Goal: Task Accomplishment & Management: Manage account settings

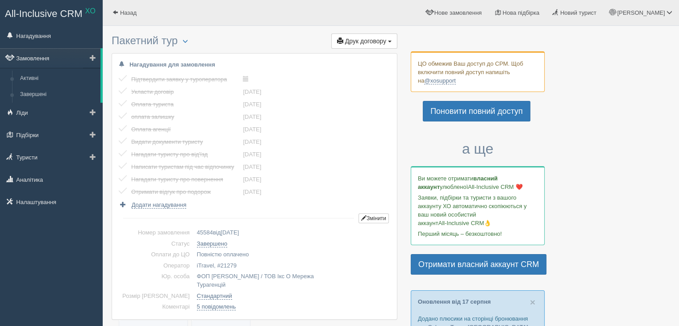
click at [30, 56] on link "Замовлення" at bounding box center [50, 58] width 100 height 20
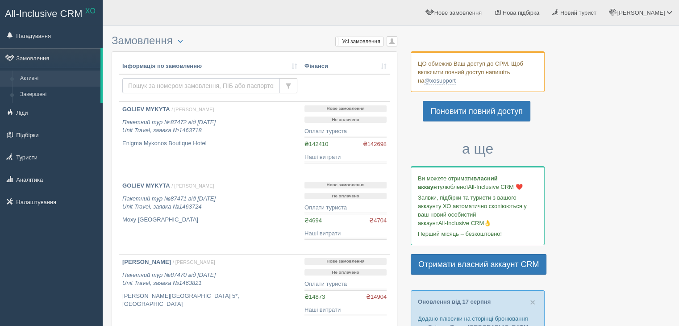
click at [160, 83] on input "text" at bounding box center [201, 85] width 158 height 15
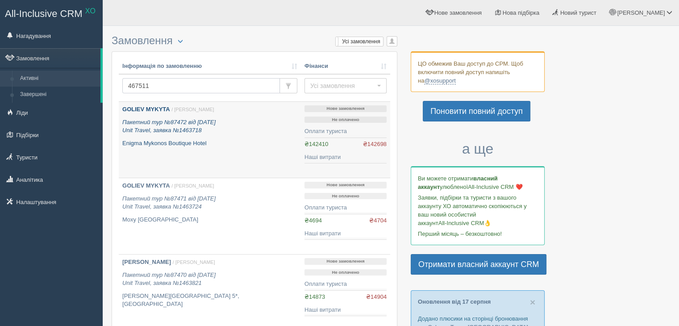
type input "467511"
click at [203, 128] on p "Пакетний тур №87472 від 17.07.2025 Unit Travel, заявка №1463718" at bounding box center [209, 126] width 175 height 17
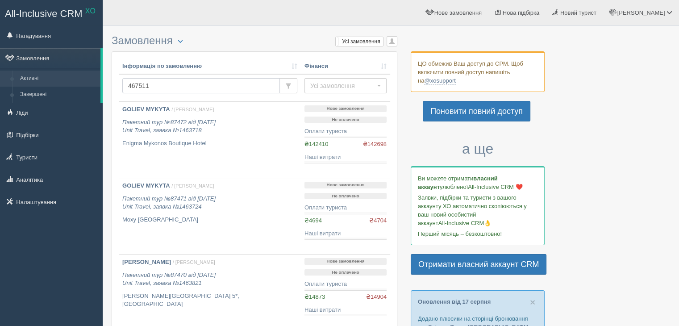
click at [176, 84] on input "467511" at bounding box center [201, 85] width 158 height 15
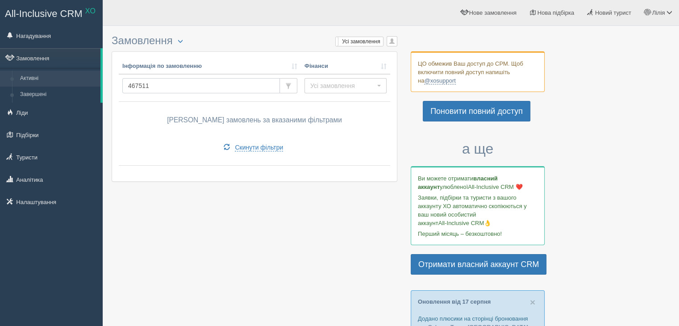
click at [146, 84] on input "467511" at bounding box center [201, 85] width 158 height 15
type input "65857"
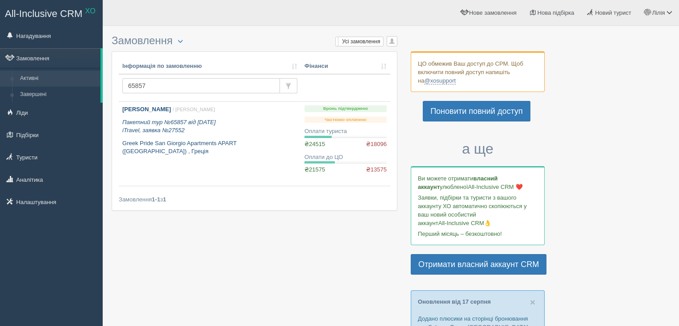
click at [251, 133] on p "Пакетний тур №65857 від [DATE] iTravel, заявка №27552" at bounding box center [209, 126] width 175 height 17
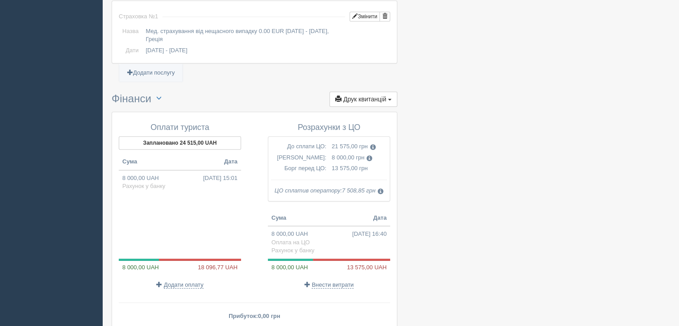
scroll to position [891, 0]
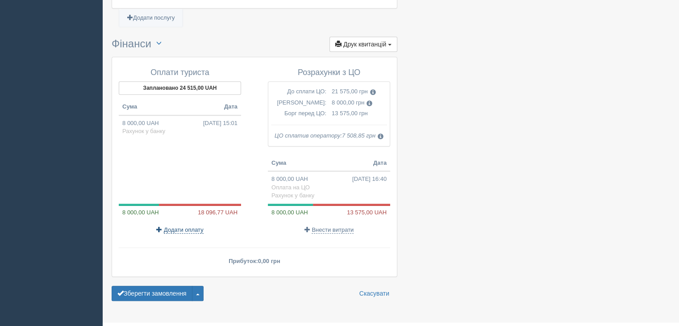
click at [188, 226] on span "Додати оплату" at bounding box center [184, 229] width 40 height 7
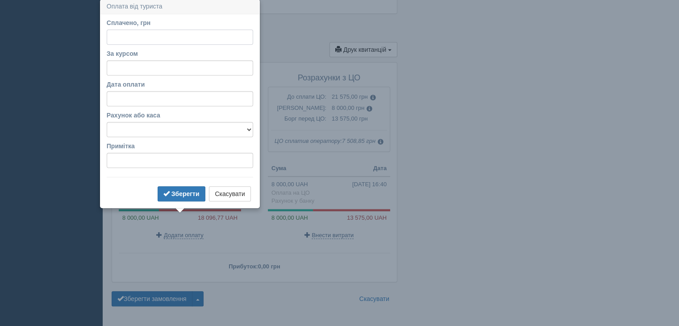
scroll to position [884, 0]
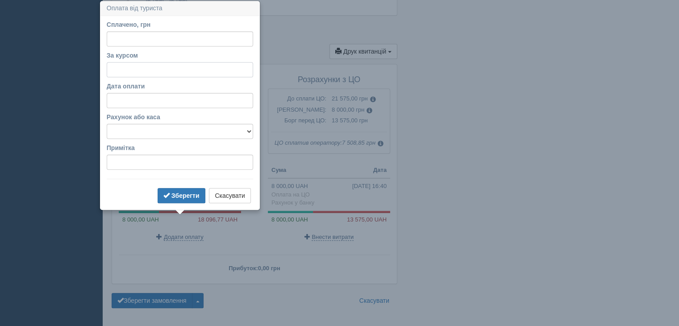
click at [138, 71] on input "За курсом" at bounding box center [180, 69] width 146 height 15
type input "49.31"
click at [125, 36] on input "Сплачено, грн" at bounding box center [180, 38] width 146 height 15
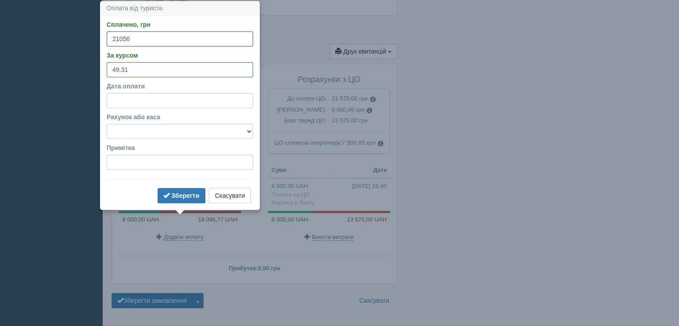
type input "21056"
drag, startPoint x: 114, startPoint y: 98, endPoint x: 109, endPoint y: 98, distance: 5.8
click at [113, 98] on input "Дата оплати" at bounding box center [180, 100] width 146 height 15
select select "10"
select select "1"
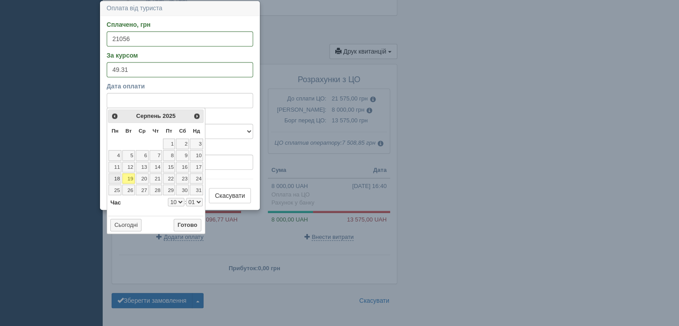
click at [118, 178] on link "18" at bounding box center [115, 178] width 13 height 11
select select "10"
select select "1"
click at [239, 132] on select "Готівка Картка Рахунок у банку" at bounding box center [180, 131] width 146 height 15
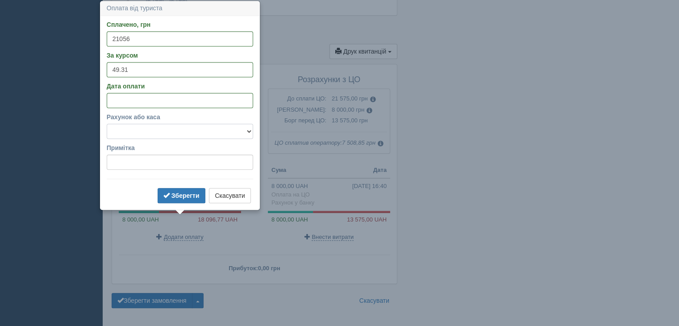
select select "1166"
click at [107, 124] on select "Готівка Картка Рахунок у банку" at bounding box center [180, 131] width 146 height 15
click at [174, 194] on b "Зберегти" at bounding box center [185, 195] width 28 height 7
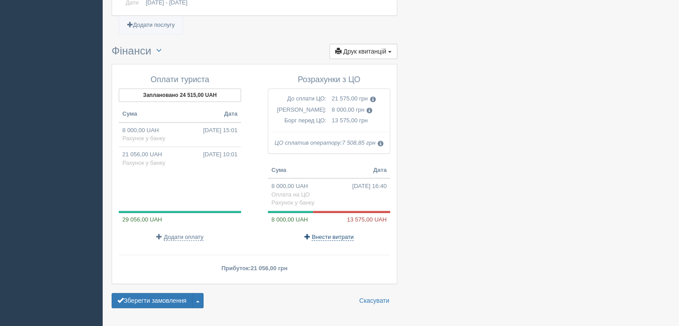
click at [331, 234] on span "Внести витрати" at bounding box center [333, 237] width 42 height 7
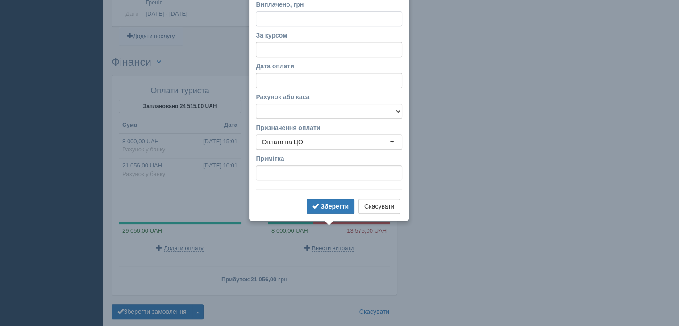
scroll to position [854, 0]
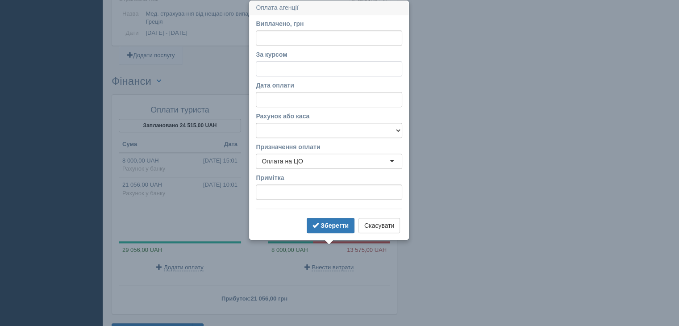
click at [286, 72] on input "За курсом" at bounding box center [329, 68] width 146 height 15
type input "49.31"
click at [291, 36] on input "Виплачено, грн" at bounding box center [329, 37] width 146 height 15
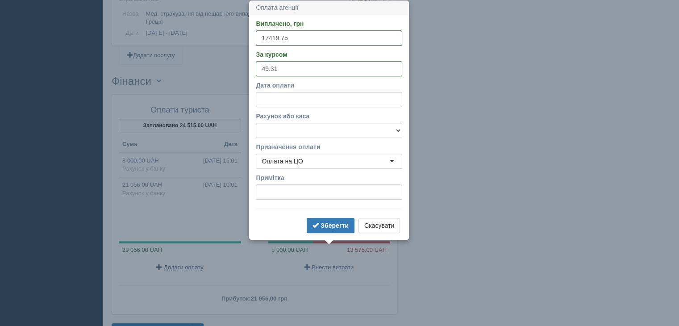
type input "17419.75"
select select "10"
select select "2"
click at [266, 100] on input "Дата оплати" at bounding box center [329, 99] width 146 height 15
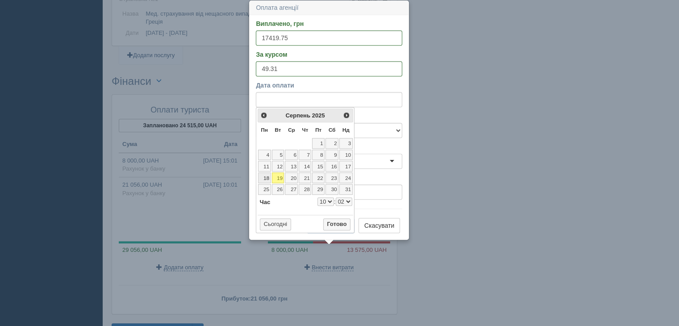
click at [267, 177] on link "18" at bounding box center [264, 177] width 13 height 11
select select "10"
select select "2"
click at [384, 127] on select "Готівка Картка Рахунок у банку" at bounding box center [329, 130] width 146 height 15
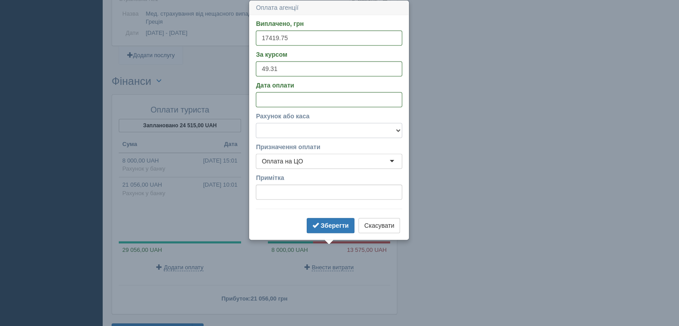
select select "1166"
click at [256, 123] on select "Готівка Картка Рахунок у банку" at bounding box center [329, 130] width 146 height 15
click at [337, 228] on b "Зберегти" at bounding box center [335, 225] width 28 height 7
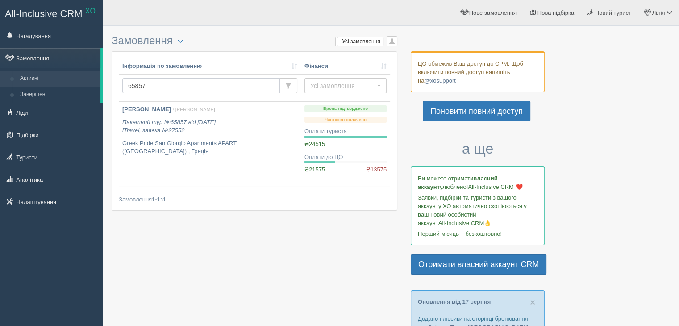
click at [155, 88] on input "65857" at bounding box center [201, 85] width 158 height 15
type input "76471"
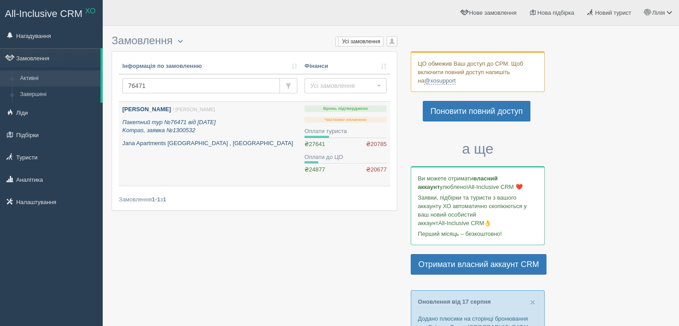
click at [183, 152] on link "Романишена Ірина / Світлана Г. Пакетний тур №76471 від 26.03.2025 Kompas, заявк…" at bounding box center [210, 144] width 182 height 84
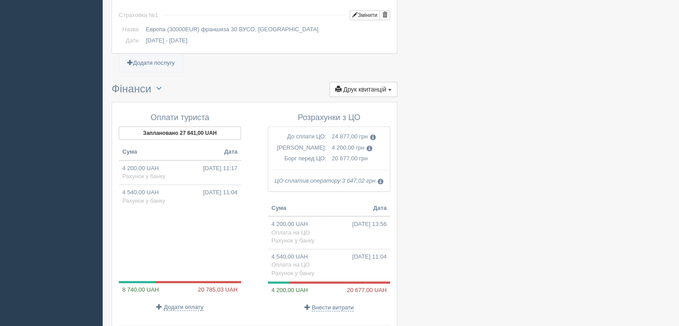
scroll to position [979, 0]
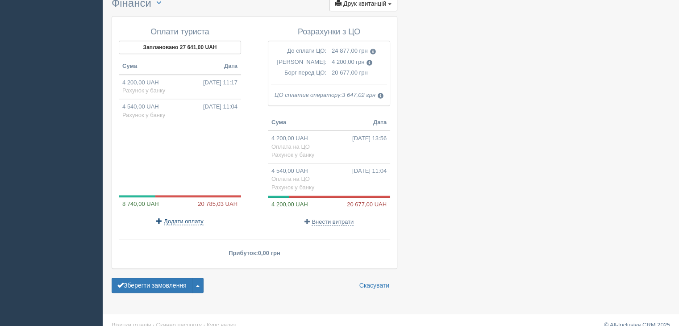
click at [170, 218] on span "Додати оплату" at bounding box center [184, 221] width 40 height 7
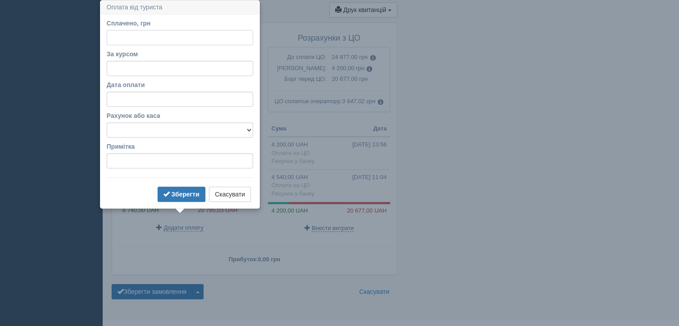
scroll to position [972, 0]
click at [134, 69] on input "За курсом" at bounding box center [180, 69] width 146 height 15
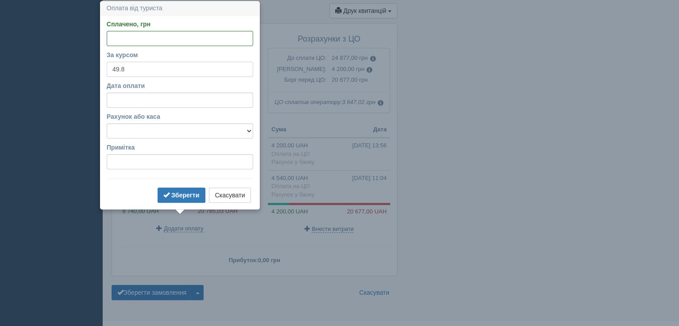
type input "49.8"
click at [138, 38] on input "Сплачено, грн" at bounding box center [180, 38] width 146 height 15
type input "20875"
select select "10"
select select "4"
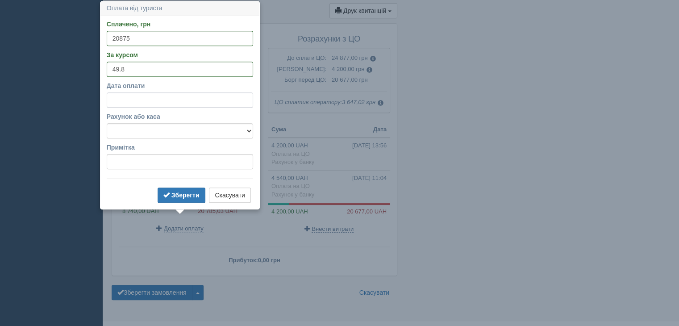
click at [161, 101] on input "Дата оплати" at bounding box center [180, 99] width 146 height 15
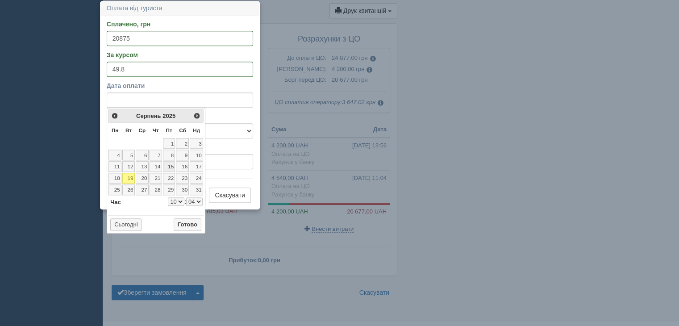
click at [171, 163] on link "15" at bounding box center [169, 166] width 13 height 11
select select "10"
select select "4"
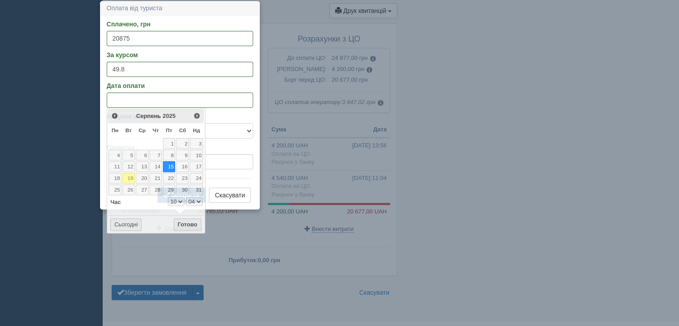
click at [232, 133] on select "Готівка Картка Рахунок у банку" at bounding box center [180, 130] width 146 height 15
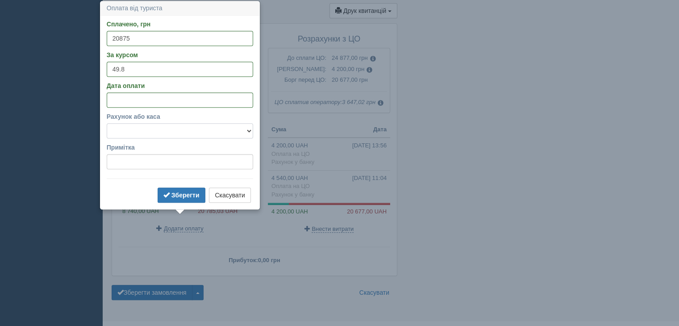
select select "1166"
click at [107, 123] on select "Готівка Картка Рахунок у банку" at bounding box center [180, 130] width 146 height 15
drag, startPoint x: 178, startPoint y: 194, endPoint x: 175, endPoint y: 184, distance: 10.0
click at [177, 192] on b "Зберегти" at bounding box center [185, 195] width 28 height 7
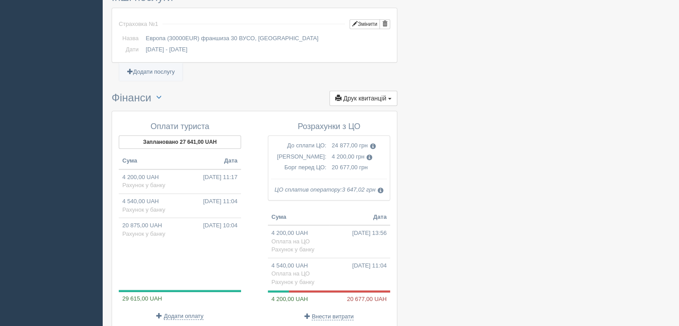
scroll to position [882, 0]
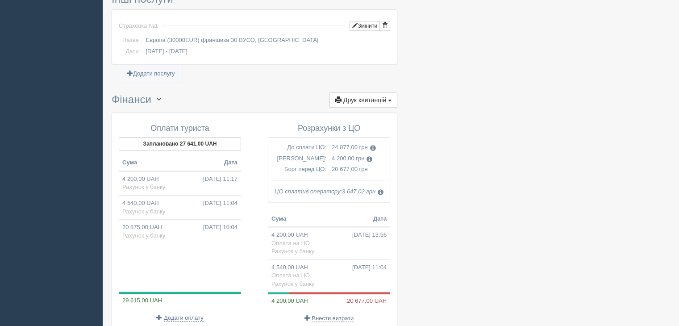
click at [159, 96] on span "button" at bounding box center [158, 98] width 5 height 5
click at [163, 109] on link "Переключити UAH / EUR" at bounding box center [194, 116] width 85 height 15
click at [156, 92] on button "button" at bounding box center [158, 98] width 15 height 13
drag, startPoint x: 173, startPoint y: 102, endPoint x: 168, endPoint y: 103, distance: 4.9
click at [173, 109] on link "Переключити UAH / EUR" at bounding box center [194, 116] width 85 height 15
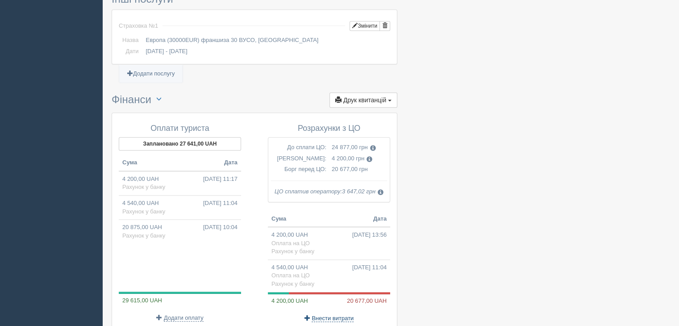
click at [333, 315] on span "Внести витрати" at bounding box center [333, 318] width 42 height 7
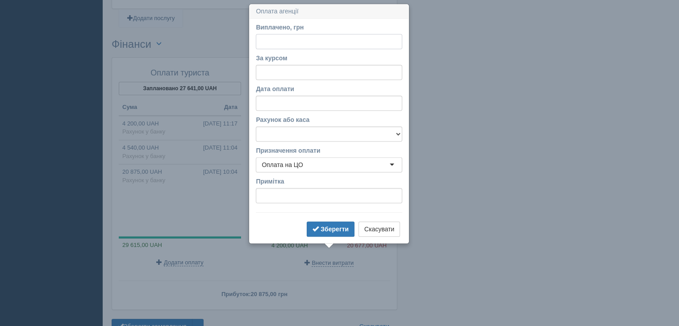
scroll to position [941, 0]
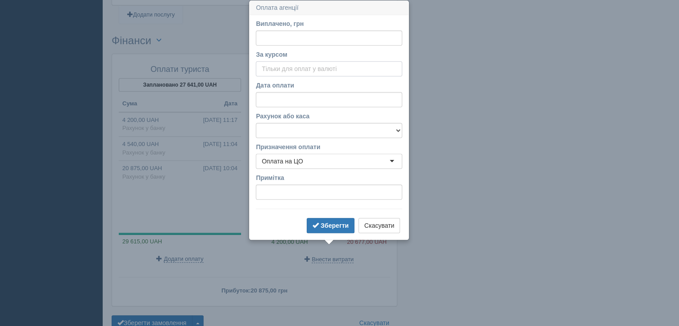
click at [280, 64] on input "За курсом" at bounding box center [329, 68] width 146 height 15
type input "49.80"
click at [285, 36] on input "Виплачено, грн" at bounding box center [329, 37] width 146 height 15
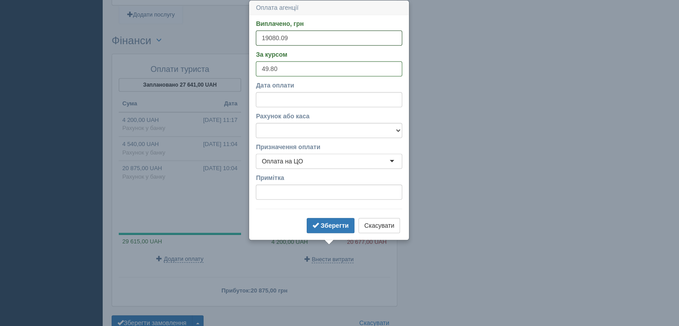
type input "19080.09"
click at [276, 102] on input "Дата оплати" at bounding box center [329, 99] width 146 height 15
select select "10"
select select "4"
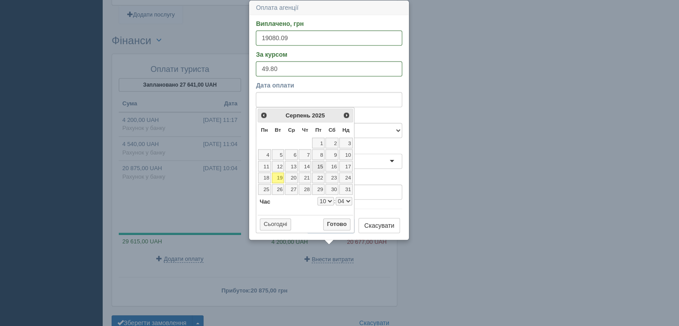
click at [318, 167] on link "15" at bounding box center [318, 166] width 13 height 11
select select "10"
select select "4"
click at [382, 131] on select "Готівка Картка Рахунок у банку" at bounding box center [329, 130] width 146 height 15
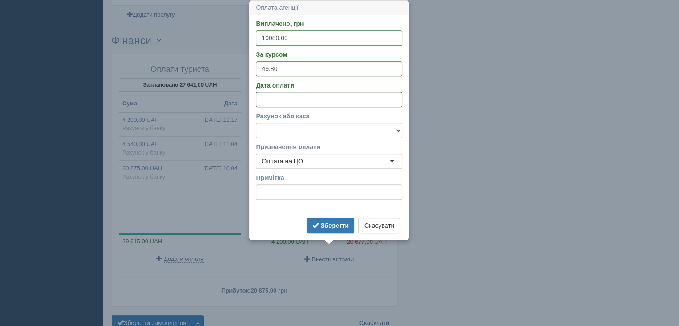
select select "1166"
click at [256, 123] on select "Готівка Картка Рахунок у банку" at bounding box center [329, 130] width 146 height 15
click at [329, 225] on b "Зберегти" at bounding box center [335, 225] width 28 height 7
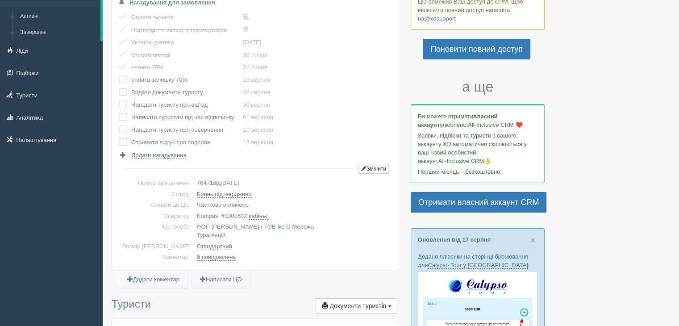
scroll to position [48, 0]
